Goal: Check status: Check status

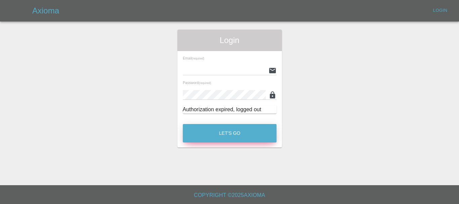
type input "[EMAIL_ADDRESS][DOMAIN_NAME]"
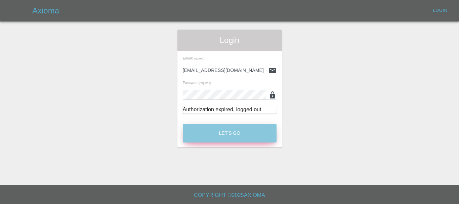
click at [223, 131] on button "Let's Go" at bounding box center [230, 133] width 94 height 18
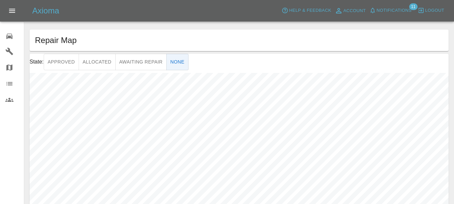
click at [8, 38] on icon at bounding box center [9, 36] width 8 height 8
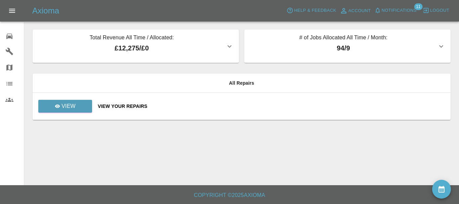
click at [127, 107] on div "View Your Repairs" at bounding box center [272, 106] width 348 height 7
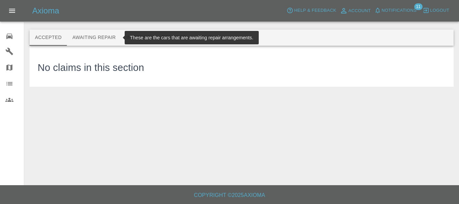
click at [106, 35] on button "Awaiting Repair" at bounding box center [94, 38] width 54 height 16
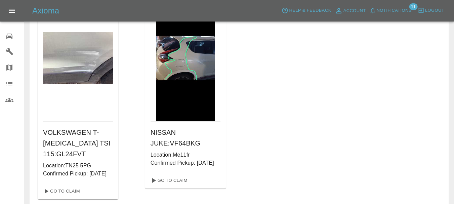
scroll to position [303, 0]
